Goal: Information Seeking & Learning: Learn about a topic

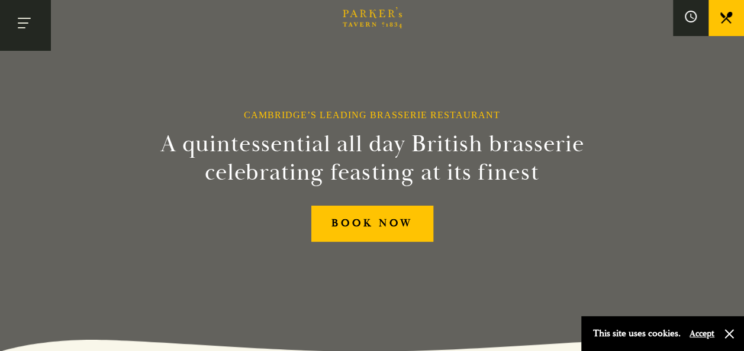
click at [34, 17] on button "Toggle navigation" at bounding box center [25, 25] width 50 height 50
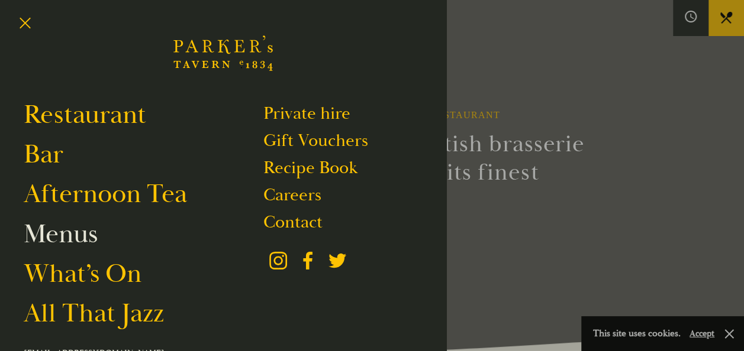
click at [82, 234] on link "Menus" at bounding box center [61, 234] width 74 height 33
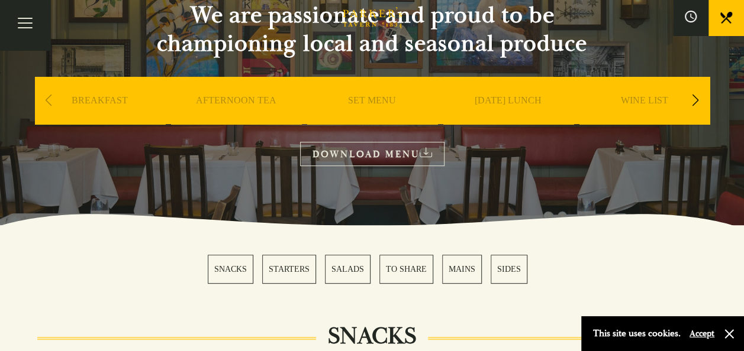
scroll to position [260, 0]
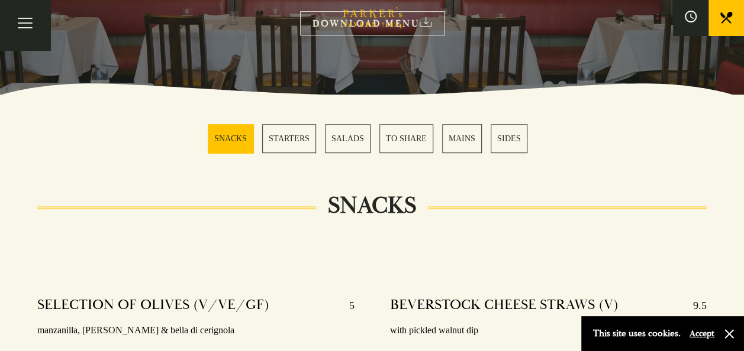
click at [471, 138] on link "MAINS" at bounding box center [462, 138] width 40 height 29
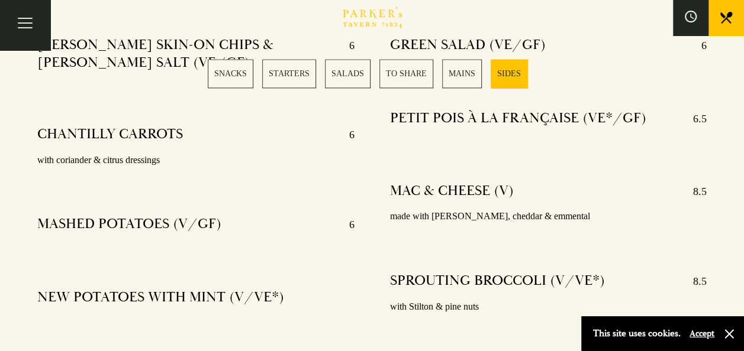
scroll to position [3002, 0]
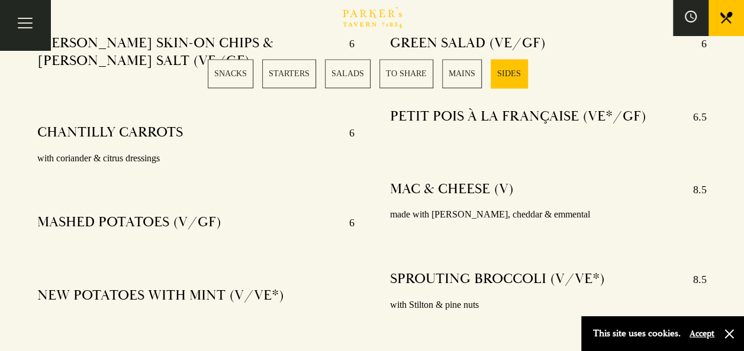
click at [300, 86] on link "STARTERS" at bounding box center [289, 73] width 54 height 29
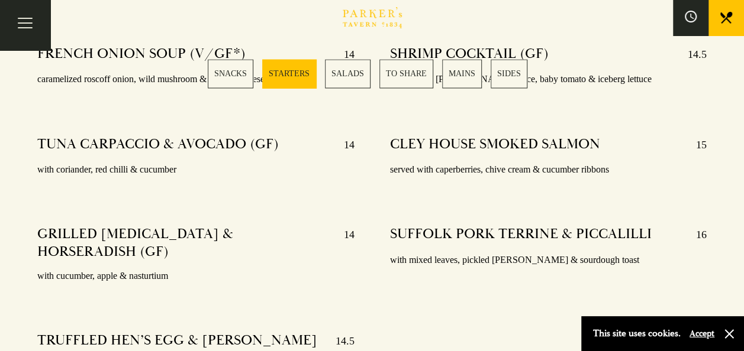
scroll to position [1076, 0]
